Goal: Contribute content

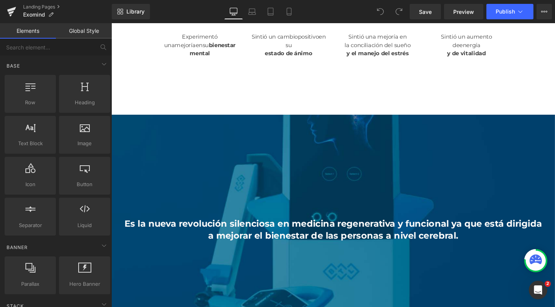
scroll to position [1208, 0]
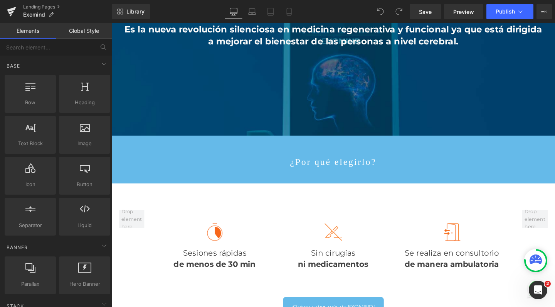
click at [179, 47] on b "Es la nueva revolución silenciosa en medicina regenerativa y funcional ya que e…" at bounding box center [344, 35] width 439 height 23
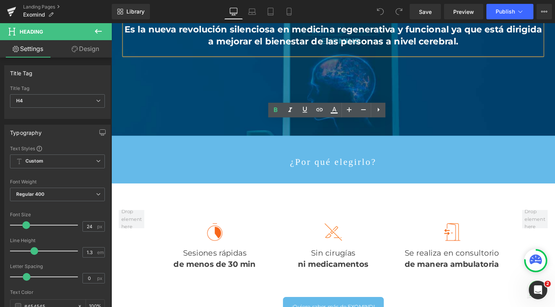
drag, startPoint x: 415, startPoint y: 148, endPoint x: 494, endPoint y: 157, distance: 79.1
click at [494, 47] on h4 "Es la nueva revolución silenciosa en medicina regenerativa y funcional ya que e…" at bounding box center [345, 36] width 440 height 24
paste div
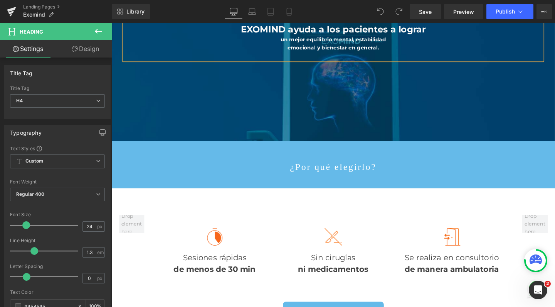
scroll to position [4, 4]
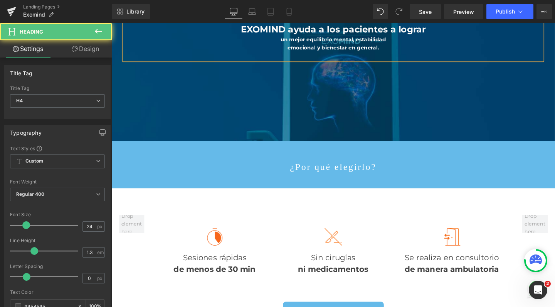
click at [285, 44] on div "un mejor equilibrio mental, estabilidad" at bounding box center [345, 40] width 440 height 8
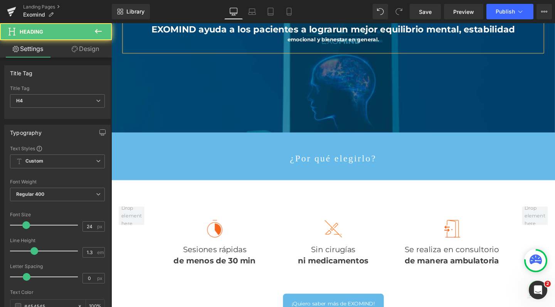
scroll to position [4218, 459]
click at [292, 44] on div "emocional y bienestar en general." at bounding box center [345, 40] width 440 height 8
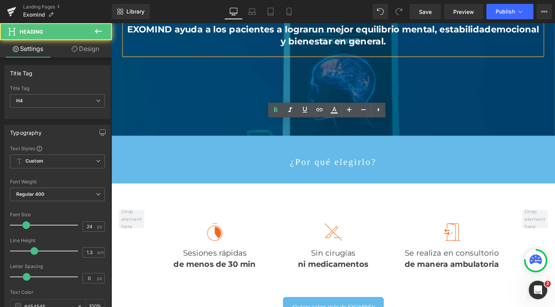
scroll to position [4, 4]
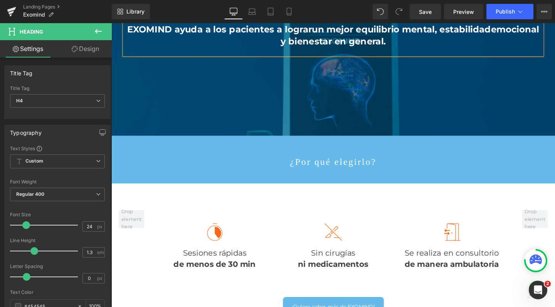
click at [322, 35] on b "un mejor equilibrio mental, estabilidad" at bounding box center [416, 29] width 188 height 11
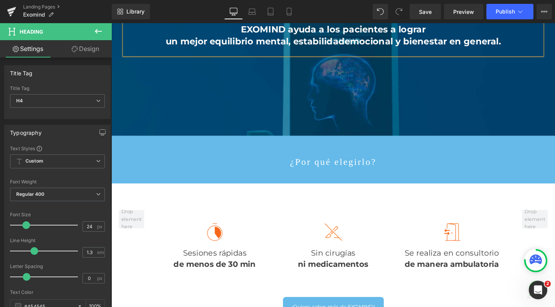
click at [357, 47] on b "emocional y bienestar en general." at bounding box center [439, 41] width 164 height 11
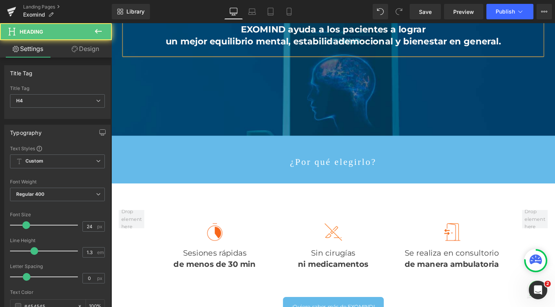
click at [299, 47] on b "un mejor equilibrio mental, estabilidad" at bounding box center [263, 41] width 188 height 11
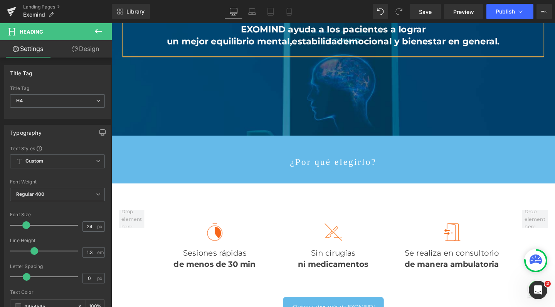
scroll to position [4222, 459]
click at [409, 47] on b "emocional y bienestar en general." at bounding box center [438, 41] width 164 height 11
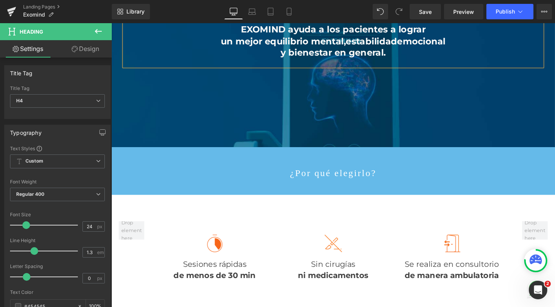
scroll to position [4233, 459]
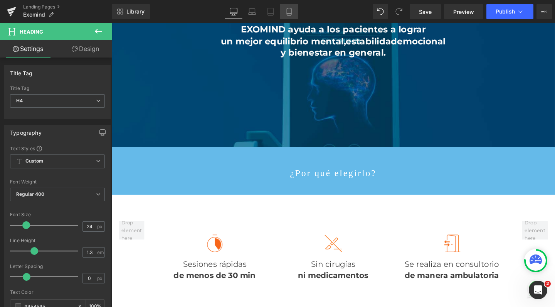
click at [284, 12] on link "Mobile" at bounding box center [289, 11] width 19 height 15
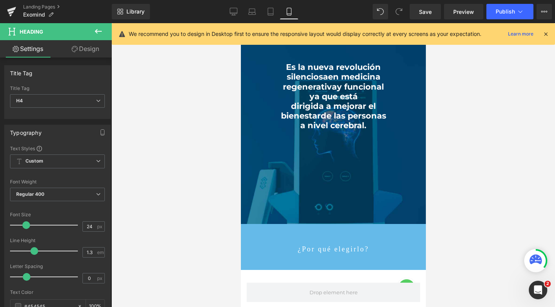
scroll to position [1441, 0]
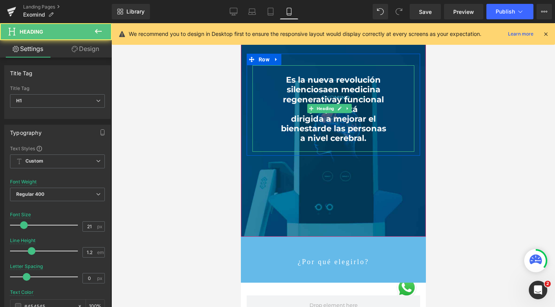
click at [328, 114] on b "dirigida a mejorar el" at bounding box center [333, 119] width 85 height 10
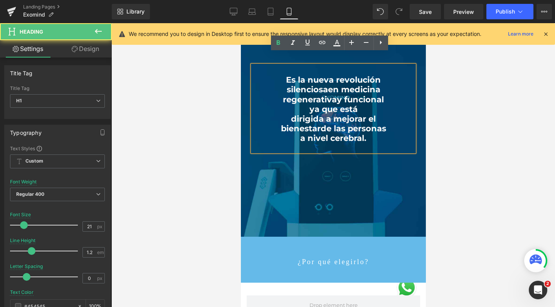
drag, startPoint x: 283, startPoint y: 66, endPoint x: 368, endPoint y: 126, distance: 104.2
click at [368, 126] on div "Es la nueva revolución silenciosa en medicina regenerativa y funcional ya que e…" at bounding box center [333, 108] width 162 height 86
paste div
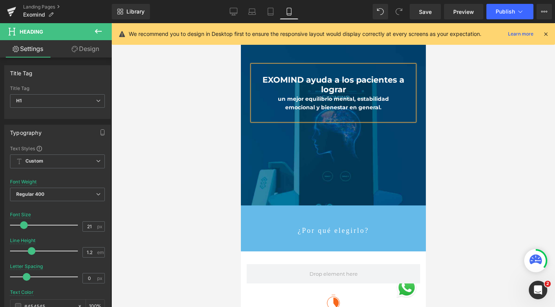
scroll to position [5166, 177]
click at [396, 75] on b "EXOMIND ayuda a los pacientes a lograr" at bounding box center [333, 84] width 142 height 19
click at [272, 94] on div "un mejor equilibrio mental, estabilidad" at bounding box center [333, 98] width 162 height 8
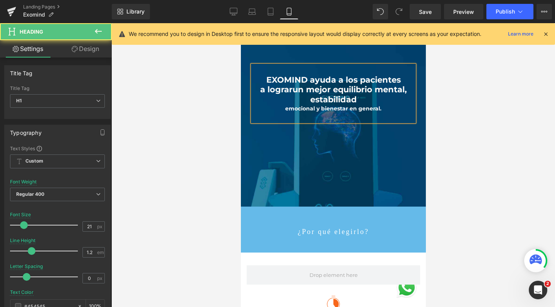
scroll to position [4, 4]
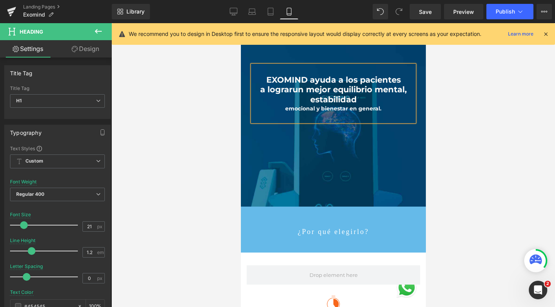
click at [370, 84] on b "un mejor equilibrio mental, estabilidad" at bounding box center [349, 93] width 115 height 19
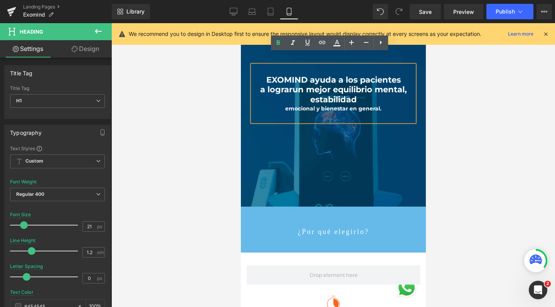
click at [330, 84] on b "un mejor equilibrio mental, estabilidad" at bounding box center [349, 93] width 115 height 19
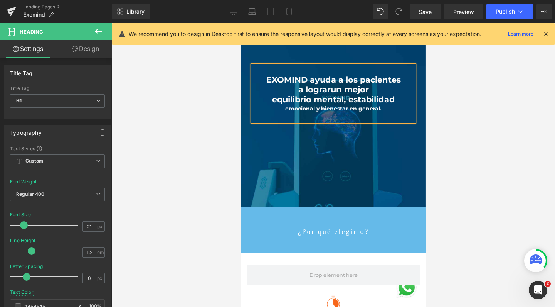
click at [345, 94] on b "equilibrio mental, estabilidad" at bounding box center [333, 99] width 123 height 10
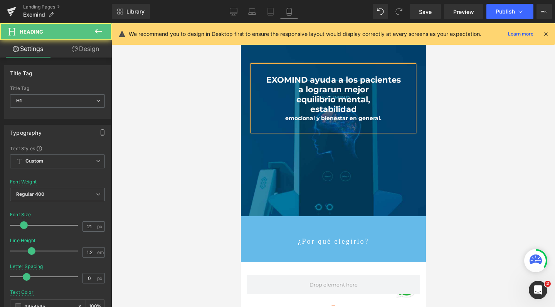
scroll to position [5177, 177]
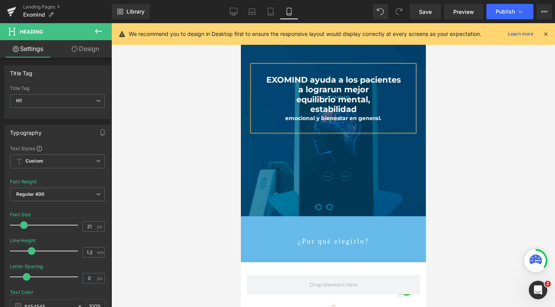
click at [280, 114] on div "emocional y bienestar en general." at bounding box center [333, 118] width 162 height 8
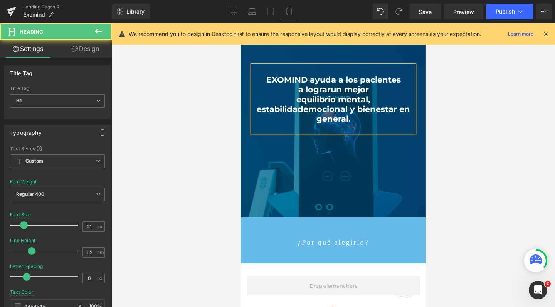
scroll to position [0, 0]
click at [353, 104] on b "emocional y bienestar en general." at bounding box center [356, 113] width 107 height 19
click at [356, 75] on b "EXOMIND ayuda a los pacientes" at bounding box center [333, 80] width 135 height 10
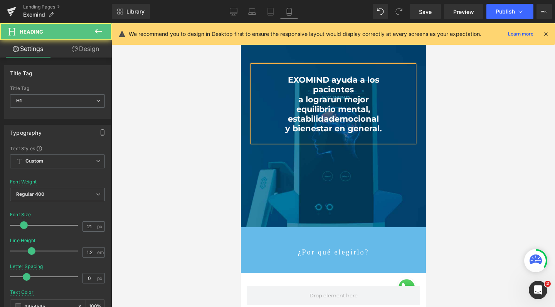
scroll to position [5188, 177]
click at [290, 94] on h1 "a lograr un mejor" at bounding box center [333, 99] width 162 height 10
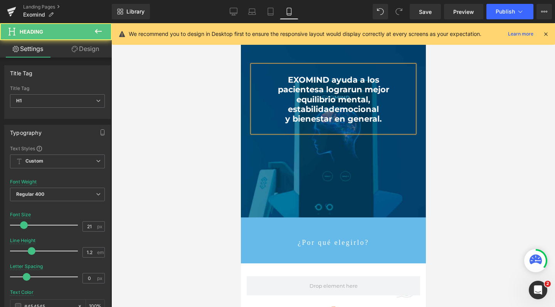
click at [362, 84] on b "un mejor" at bounding box center [370, 89] width 38 height 10
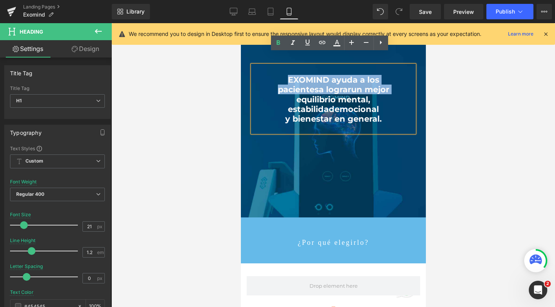
drag, startPoint x: 391, startPoint y: 82, endPoint x: 268, endPoint y: 71, distance: 124.0
click at [268, 71] on div "EXOMIND ayuda a los pacientes a lograr un mejor equilibrio mental, estabilidad …" at bounding box center [333, 98] width 162 height 67
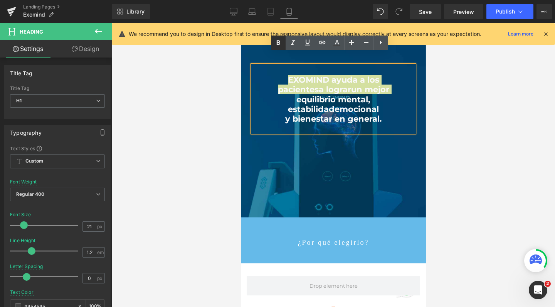
click at [279, 47] on icon at bounding box center [278, 42] width 9 height 9
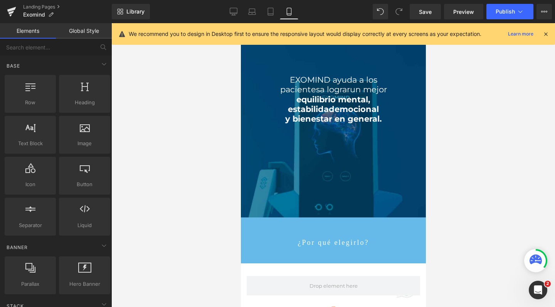
click at [466, 138] on div at bounding box center [333, 164] width 444 height 283
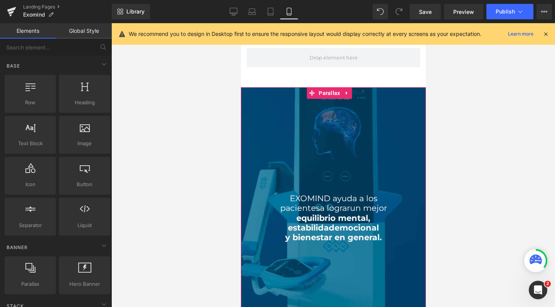
scroll to position [1323, 0]
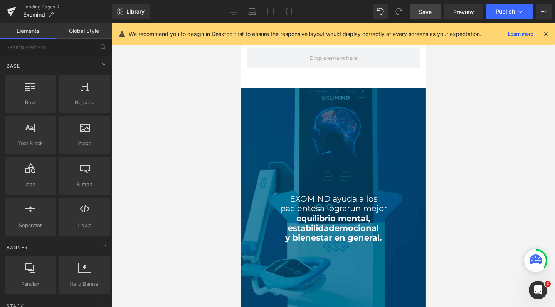
click at [437, 10] on link "Save" at bounding box center [425, 11] width 31 height 15
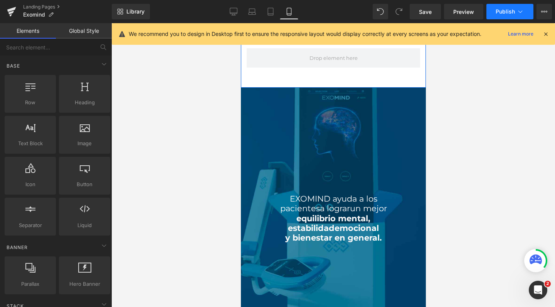
click at [494, 10] on button "Publish" at bounding box center [510, 11] width 47 height 15
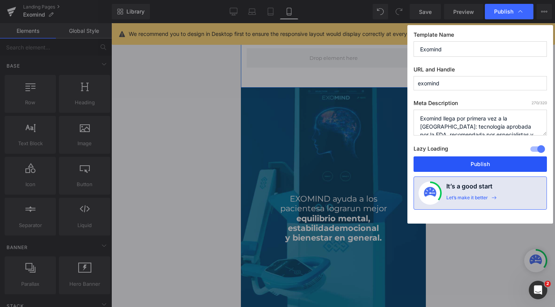
click at [450, 164] on button "Publish" at bounding box center [480, 163] width 133 height 15
